Goal: Task Accomplishment & Management: Complete application form

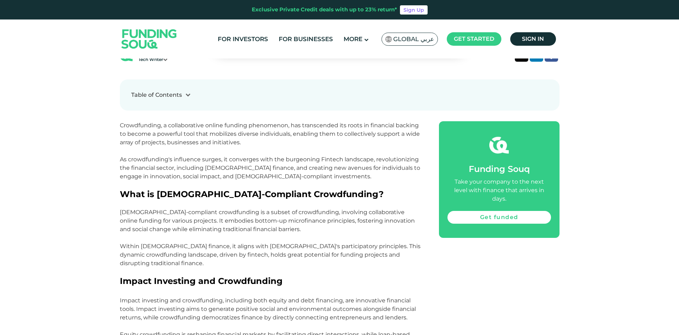
scroll to position [390, 0]
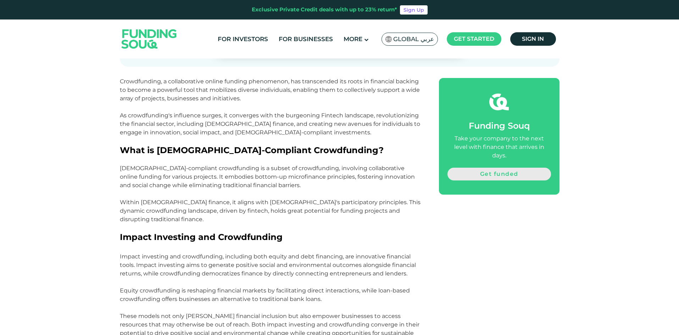
click at [523, 168] on link "Get funded" at bounding box center [500, 174] width 104 height 13
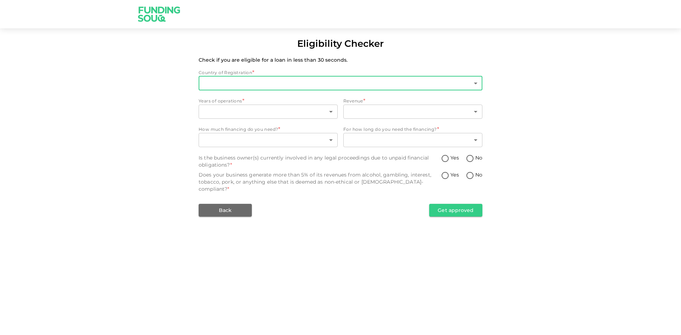
type input "1"
click at [275, 78] on body "Eligibility Checker Check if you are eligible for a loan in less than 30 second…" at bounding box center [340, 167] width 681 height 335
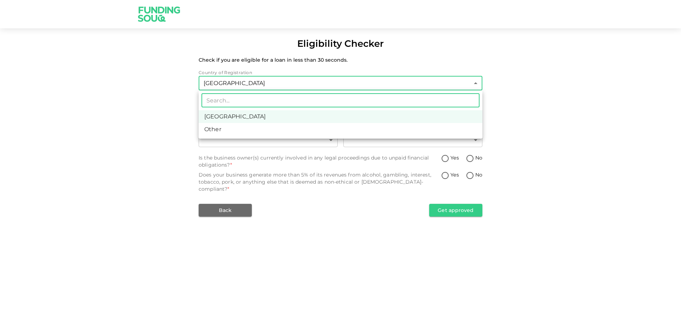
click at [270, 99] on input "text" at bounding box center [340, 100] width 278 height 14
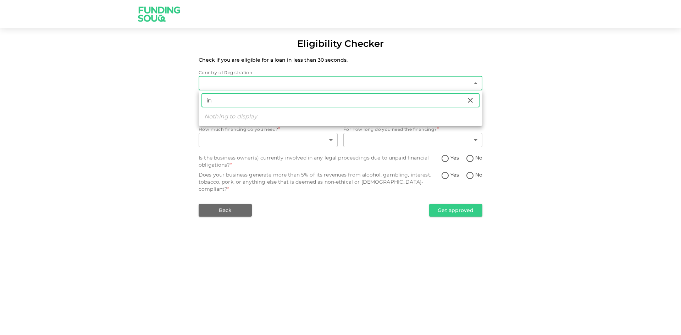
type input "i"
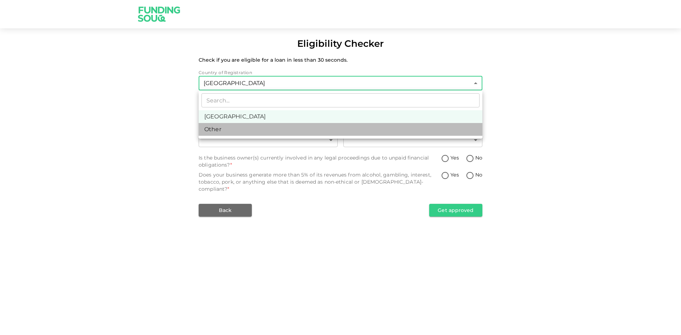
click at [253, 129] on li "Other" at bounding box center [341, 129] width 284 height 13
type input "3"
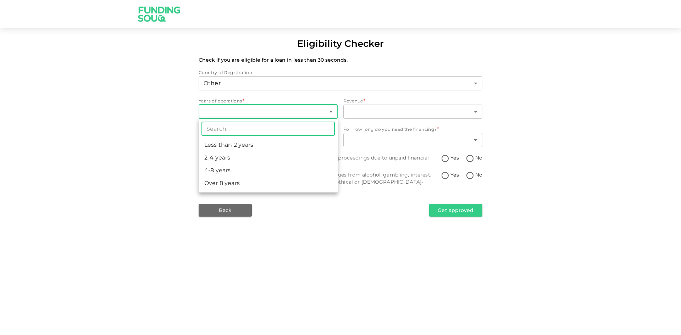
click at [257, 113] on body "Eligibility Checker Check if you are eligible for a loan in less than 30 second…" at bounding box center [340, 167] width 681 height 335
click at [249, 141] on li "Less than 2 years" at bounding box center [268, 145] width 139 height 13
type input "1"
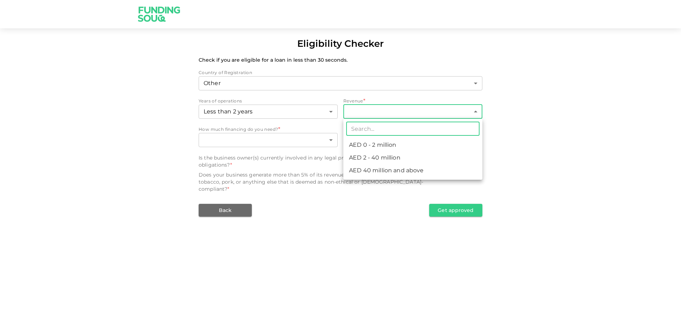
click at [368, 114] on body "Eligibility Checker Check if you are eligible for a loan in less than 30 second…" at bounding box center [340, 167] width 681 height 335
click at [369, 117] on div at bounding box center [340, 167] width 681 height 335
